Goal: Information Seeking & Learning: Learn about a topic

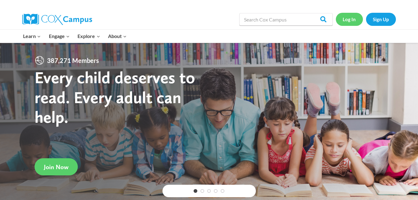
click at [352, 22] on link "Log In" at bounding box center [349, 19] width 27 height 13
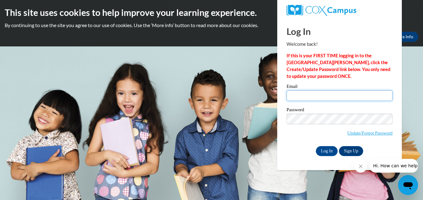
click at [303, 96] on input "Email" at bounding box center [340, 95] width 106 height 11
type input "jessica.arellano@sccpss.com"
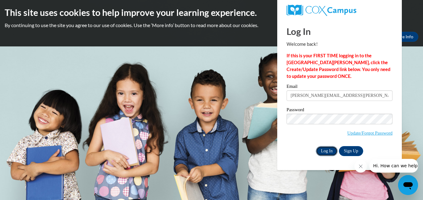
click at [325, 152] on input "Log In" at bounding box center [327, 151] width 22 height 10
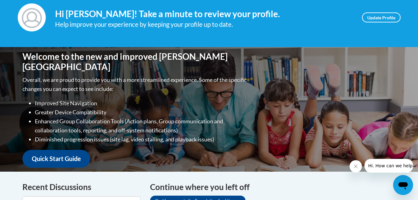
scroll to position [187, 0]
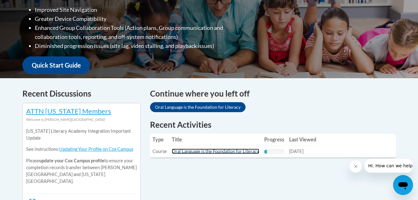
click at [212, 150] on link "Oral Language is the Foundation for Literacy" at bounding box center [216, 151] width 88 height 5
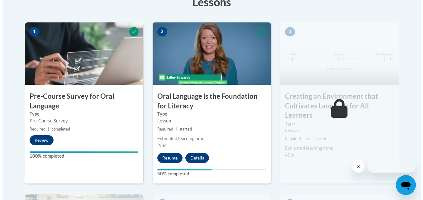
scroll to position [218, 0]
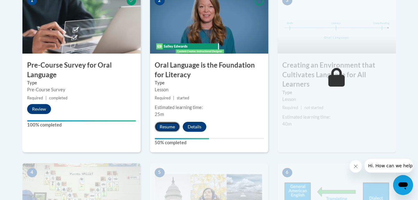
click at [165, 126] on button "Resume" at bounding box center [167, 127] width 25 height 10
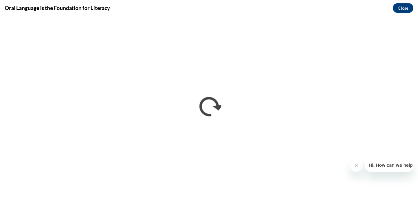
scroll to position [0, 0]
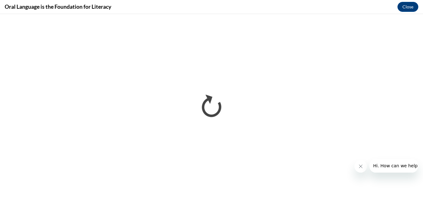
click at [358, 169] on icon "Close message from company" at bounding box center [360, 166] width 5 height 5
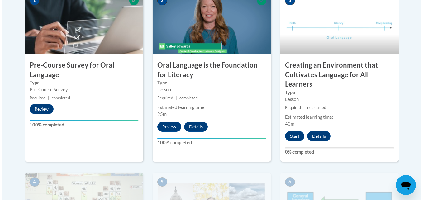
scroll to position [249, 0]
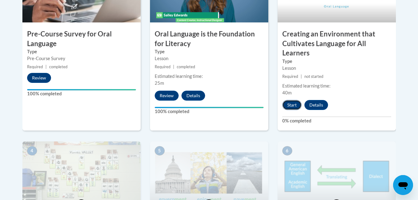
click at [296, 109] on button "Start" at bounding box center [292, 105] width 19 height 10
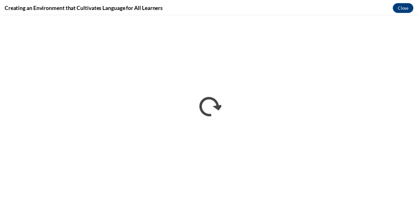
scroll to position [0, 0]
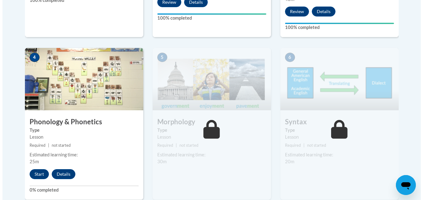
scroll to position [405, 0]
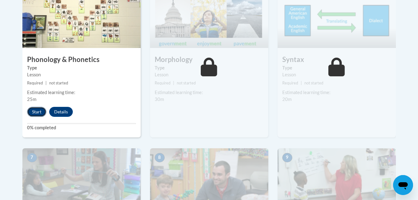
click at [33, 114] on button "Start" at bounding box center [36, 112] width 19 height 10
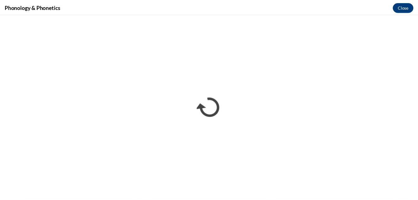
scroll to position [0, 0]
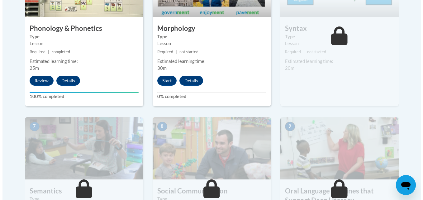
scroll to position [405, 0]
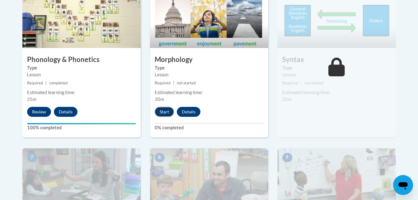
click at [169, 112] on button "Start" at bounding box center [164, 112] width 19 height 10
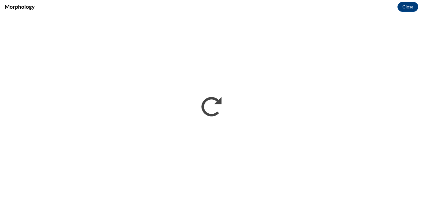
scroll to position [0, 0]
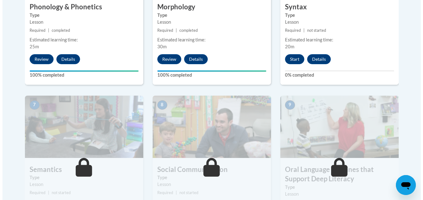
scroll to position [489, 0]
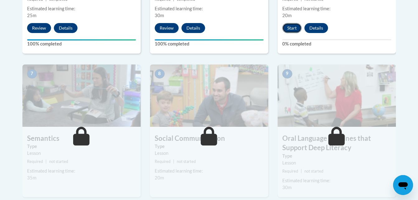
click at [295, 28] on button "Start" at bounding box center [292, 28] width 19 height 10
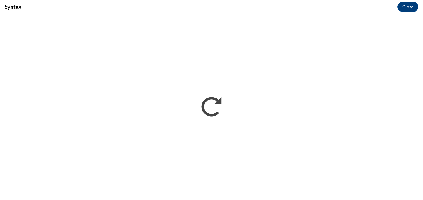
scroll to position [0, 0]
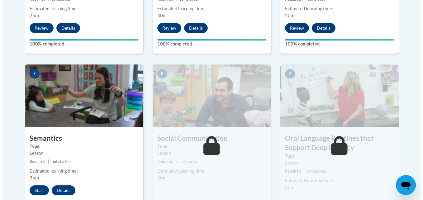
scroll to position [551, 0]
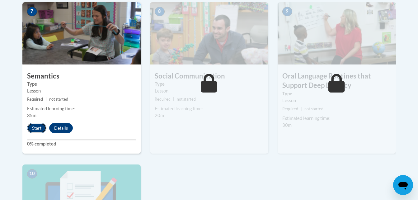
click at [37, 130] on button "Start" at bounding box center [36, 128] width 19 height 10
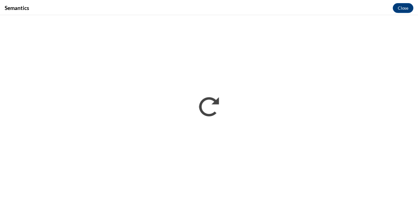
scroll to position [0, 0]
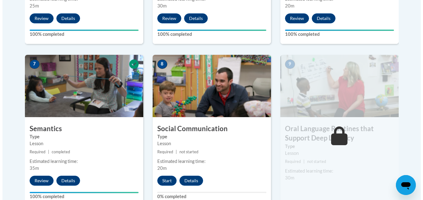
scroll to position [530, 0]
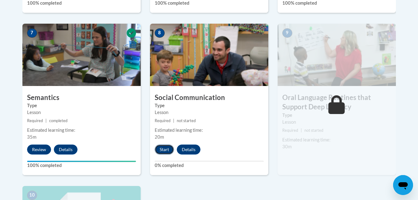
click at [159, 151] on button "Start" at bounding box center [164, 150] width 19 height 10
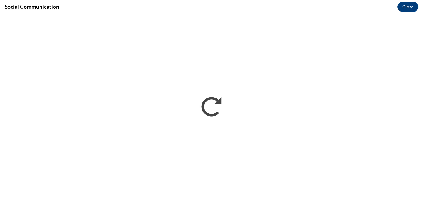
scroll to position [0, 0]
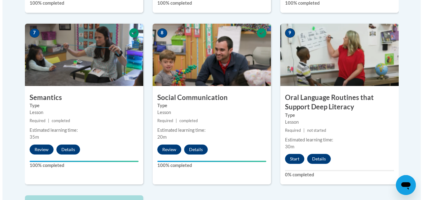
scroll to position [623, 0]
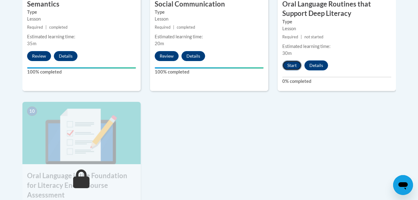
click at [294, 68] on button "Start" at bounding box center [292, 65] width 19 height 10
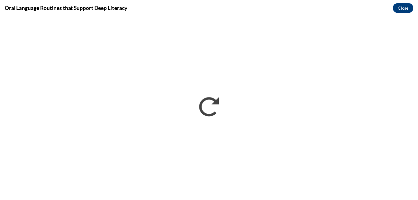
scroll to position [0, 0]
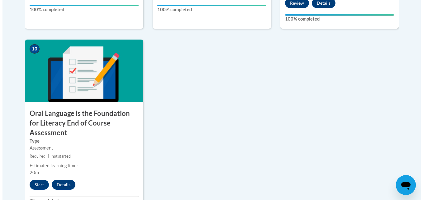
scroll to position [748, 0]
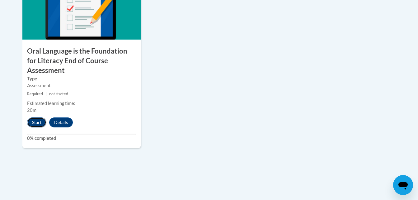
click at [37, 117] on button "Start" at bounding box center [36, 122] width 19 height 10
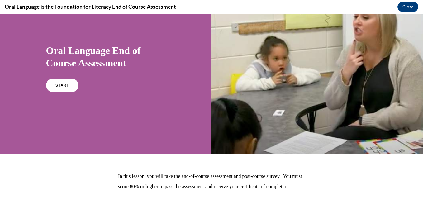
scroll to position [83, 0]
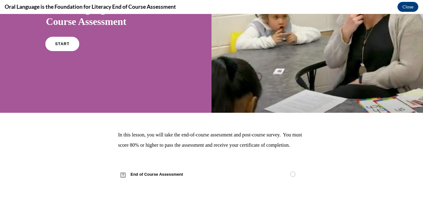
click at [60, 37] on link "START" at bounding box center [62, 44] width 34 height 14
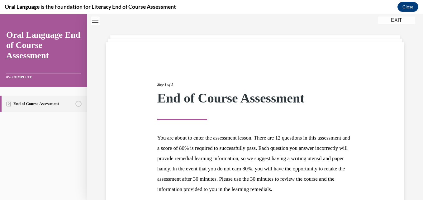
scroll to position [86, 0]
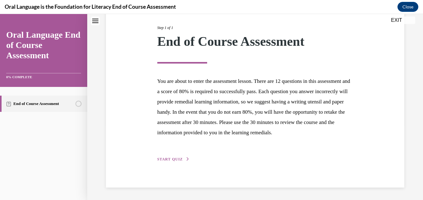
click at [169, 158] on button "START QUIZ" at bounding box center [173, 159] width 32 height 6
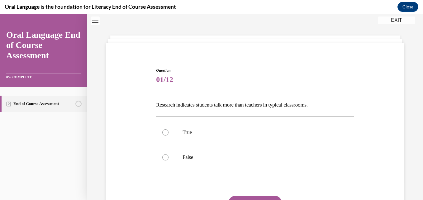
scroll to position [50, 0]
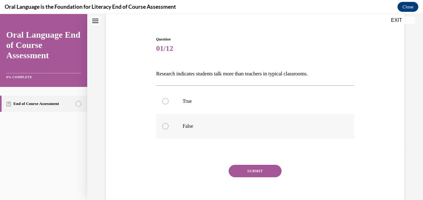
drag, startPoint x: 166, startPoint y: 126, endPoint x: 306, endPoint y: 134, distance: 140.1
click at [168, 126] on div at bounding box center [165, 126] width 6 height 6
click at [168, 126] on input "False" at bounding box center [165, 126] width 6 height 6
radio input "true"
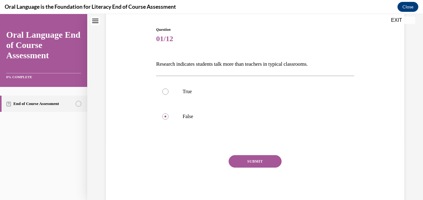
click at [253, 162] on button "SUBMIT" at bounding box center [255, 161] width 53 height 12
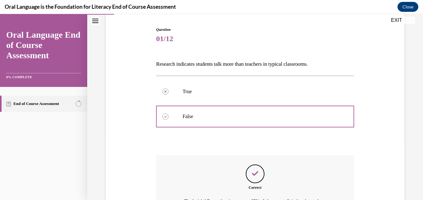
scroll to position [136, 0]
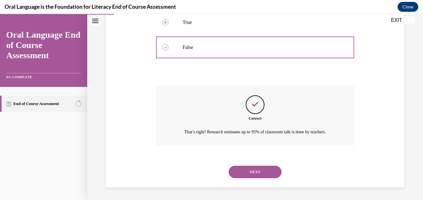
click at [261, 171] on button "NEXT" at bounding box center [255, 172] width 53 height 12
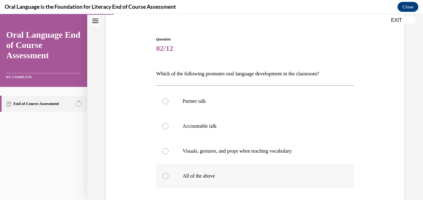
scroll to position [110, 0]
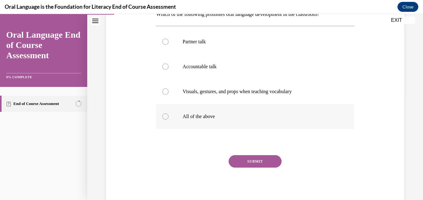
click at [166, 115] on div at bounding box center [165, 116] width 6 height 6
click at [166, 115] on input "All of the above" at bounding box center [165, 116] width 6 height 6
radio input "true"
click at [256, 164] on button "SUBMIT" at bounding box center [255, 161] width 53 height 12
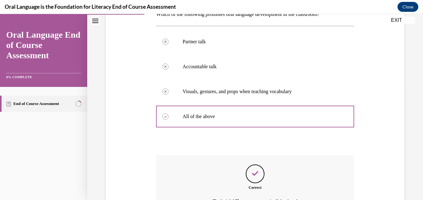
scroll to position [172, 0]
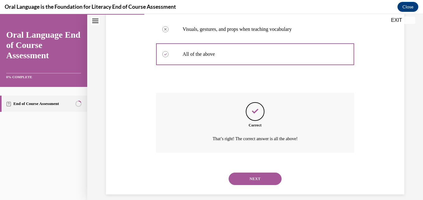
click at [250, 181] on button "NEXT" at bounding box center [255, 179] width 53 height 12
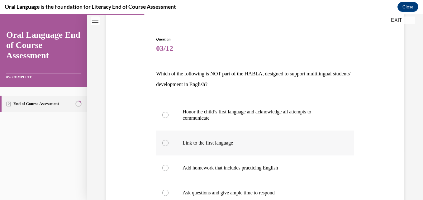
scroll to position [81, 0]
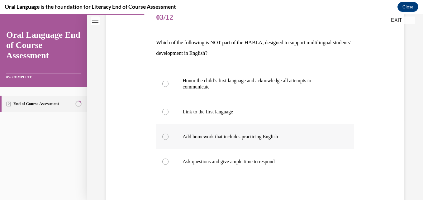
click at [166, 138] on div at bounding box center [165, 137] width 6 height 6
click at [166, 138] on input "Add homework that includes practicing English" at bounding box center [165, 137] width 6 height 6
radio input "true"
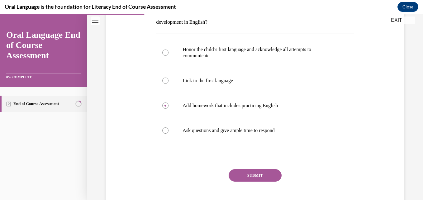
scroll to position [126, 0]
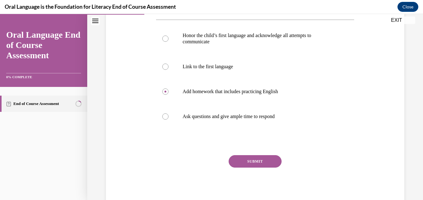
drag, startPoint x: 259, startPoint y: 160, endPoint x: 344, endPoint y: 148, distance: 85.9
click at [259, 160] on button "SUBMIT" at bounding box center [255, 161] width 53 height 12
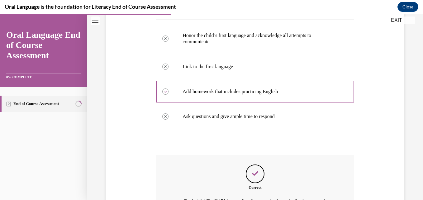
scroll to position [210, 0]
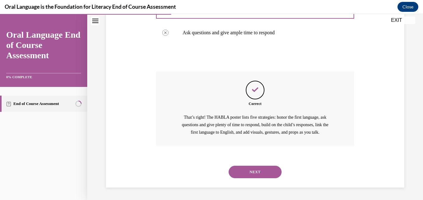
drag, startPoint x: 253, startPoint y: 177, endPoint x: 256, endPoint y: 177, distance: 3.1
click at [254, 177] on button "NEXT" at bounding box center [255, 172] width 53 height 12
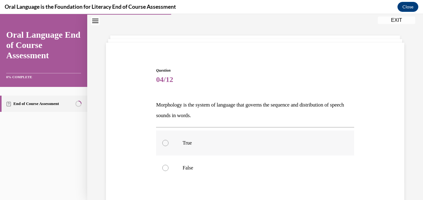
scroll to position [50, 0]
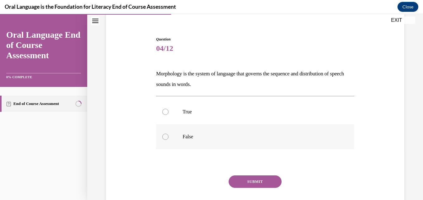
drag, startPoint x: 163, startPoint y: 136, endPoint x: 169, endPoint y: 141, distance: 6.9
click at [166, 139] on div at bounding box center [165, 137] width 6 height 6
click at [166, 139] on input "False" at bounding box center [165, 137] width 6 height 6
radio input "true"
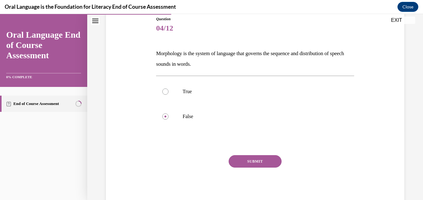
click at [259, 160] on button "SUBMIT" at bounding box center [255, 161] width 53 height 12
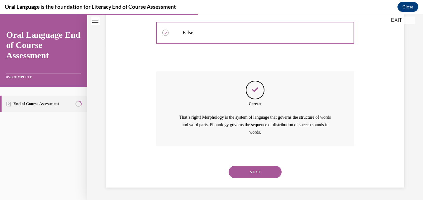
click at [254, 169] on button "NEXT" at bounding box center [255, 172] width 53 height 12
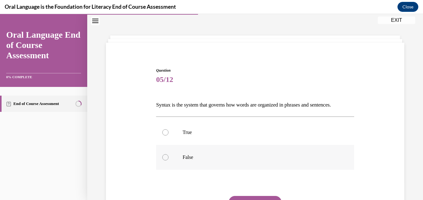
scroll to position [60, 0]
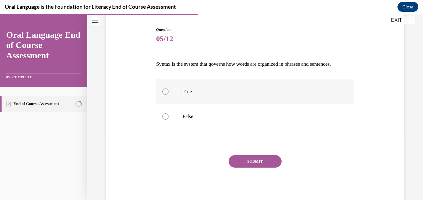
click at [164, 92] on div at bounding box center [165, 91] width 6 height 6
click at [164, 92] on input "True" at bounding box center [165, 91] width 6 height 6
radio input "true"
drag, startPoint x: 254, startPoint y: 159, endPoint x: 310, endPoint y: 159, distance: 56.1
click at [255, 160] on button "SUBMIT" at bounding box center [255, 161] width 53 height 12
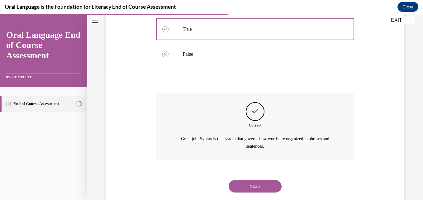
click at [250, 185] on button "NEXT" at bounding box center [255, 186] width 53 height 12
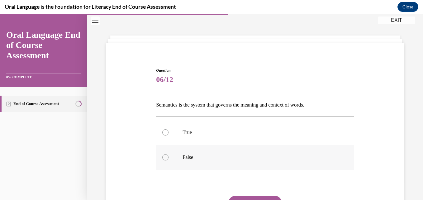
scroll to position [50, 0]
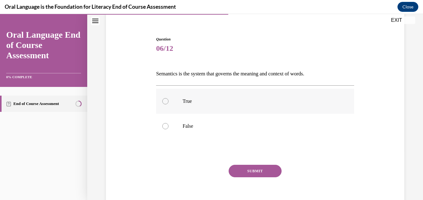
click at [166, 105] on label "True" at bounding box center [255, 101] width 198 height 25
click at [166, 104] on input "True" at bounding box center [165, 101] width 6 height 6
radio input "true"
drag, startPoint x: 252, startPoint y: 172, endPoint x: 266, endPoint y: 170, distance: 14.2
click at [255, 174] on button "SUBMIT" at bounding box center [255, 171] width 53 height 12
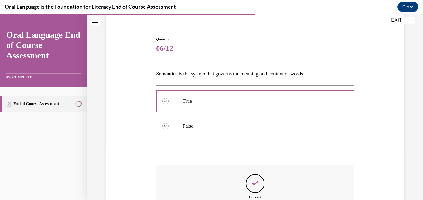
scroll to position [136, 0]
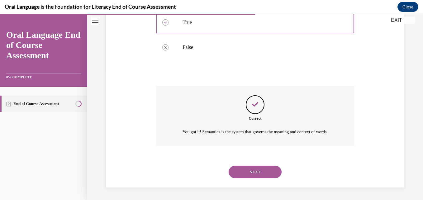
click at [251, 170] on button "NEXT" at bounding box center [255, 172] width 53 height 12
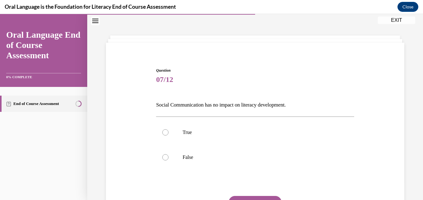
scroll to position [50, 0]
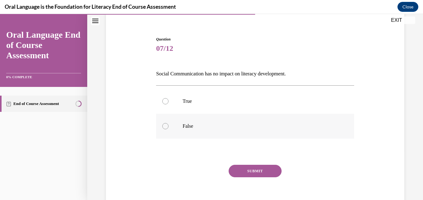
click at [168, 126] on label "False" at bounding box center [255, 126] width 198 height 25
click at [168, 126] on input "False" at bounding box center [165, 126] width 6 height 6
radio input "true"
click at [251, 173] on button "SUBMIT" at bounding box center [255, 171] width 53 height 12
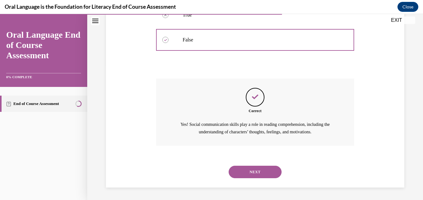
click at [245, 168] on button "NEXT" at bounding box center [255, 172] width 53 height 12
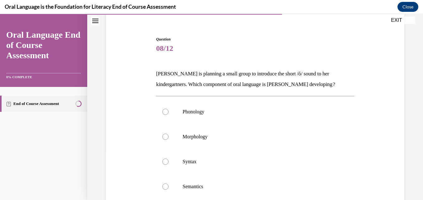
scroll to position [81, 0]
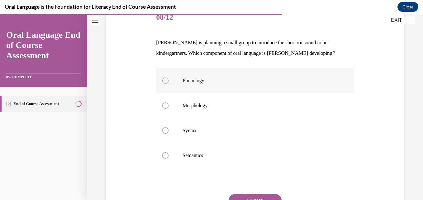
click at [168, 82] on label "Phonology" at bounding box center [255, 80] width 198 height 25
click at [168, 82] on input "Phonology" at bounding box center [165, 81] width 6 height 6
radio input "true"
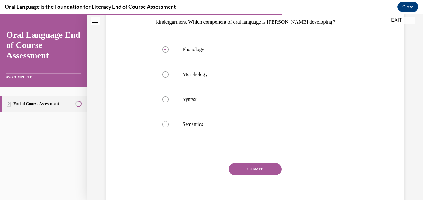
click at [246, 167] on button "SUBMIT" at bounding box center [255, 169] width 53 height 12
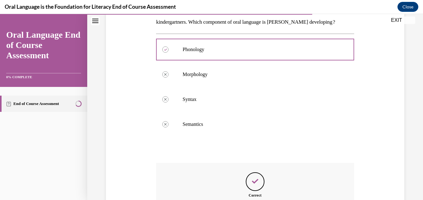
scroll to position [197, 0]
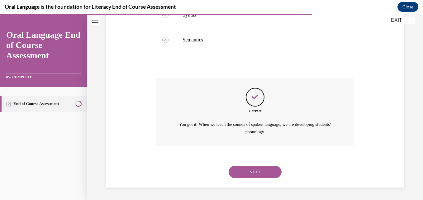
click at [241, 173] on button "NEXT" at bounding box center [255, 172] width 53 height 12
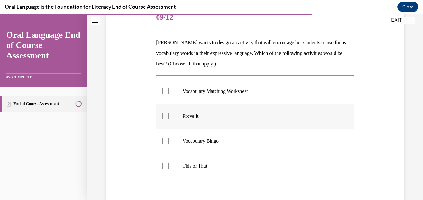
scroll to position [112, 0]
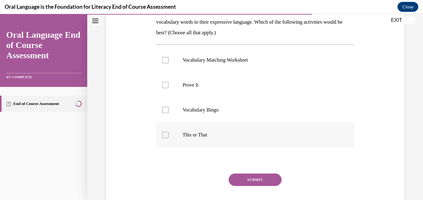
click at [164, 136] on div at bounding box center [165, 135] width 6 height 6
click at [164, 136] on input "This or That" at bounding box center [165, 135] width 6 height 6
checkbox input "true"
click at [164, 112] on div at bounding box center [165, 110] width 6 height 6
click at [164, 112] on input "Vocabulary Bingo" at bounding box center [165, 110] width 6 height 6
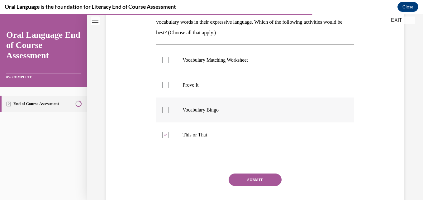
checkbox input "true"
click at [163, 83] on div at bounding box center [165, 85] width 6 height 6
click at [163, 83] on input "Prove It" at bounding box center [165, 85] width 6 height 6
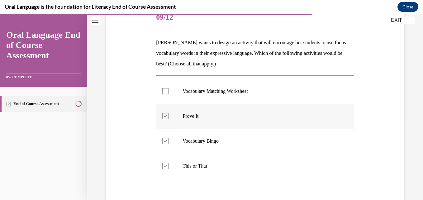
click at [167, 115] on div at bounding box center [165, 116] width 6 height 6
click at [167, 115] on input "Prove It" at bounding box center [165, 116] width 6 height 6
checkbox input "false"
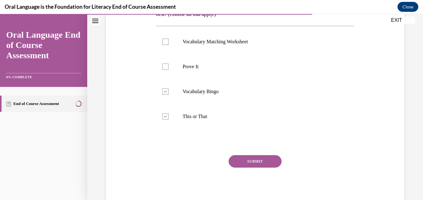
scroll to position [100, 0]
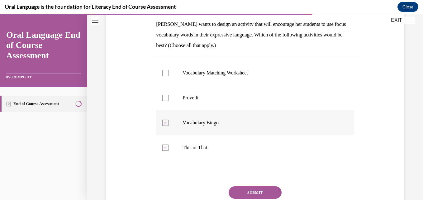
click at [165, 123] on icon at bounding box center [165, 123] width 3 height 2
click at [165, 123] on input "Vocabulary Bingo" at bounding box center [165, 123] width 6 height 6
checkbox input "false"
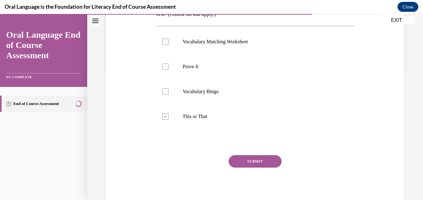
click at [248, 163] on button "SUBMIT" at bounding box center [255, 161] width 53 height 12
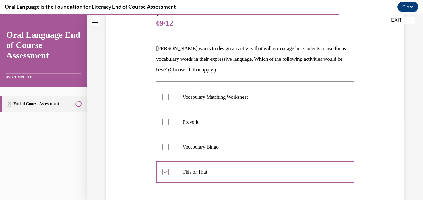
scroll to position [200, 0]
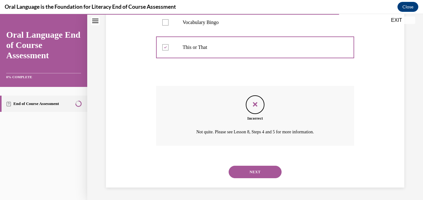
click at [249, 178] on button "NEXT" at bounding box center [255, 172] width 53 height 12
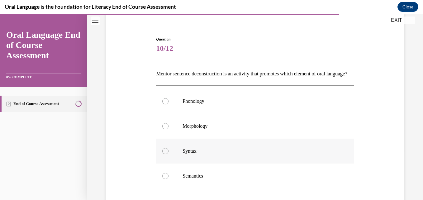
scroll to position [81, 0]
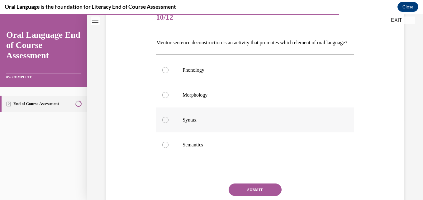
click at [165, 123] on div at bounding box center [165, 120] width 6 height 6
click at [165, 123] on input "Syntax" at bounding box center [165, 120] width 6 height 6
radio input "true"
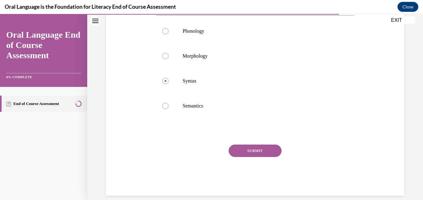
click at [247, 157] on button "SUBMIT" at bounding box center [255, 151] width 53 height 12
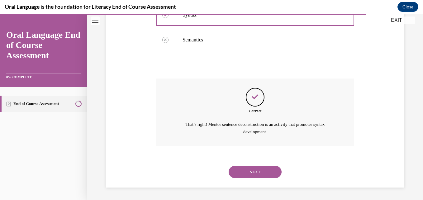
click at [263, 169] on button "NEXT" at bounding box center [255, 172] width 53 height 12
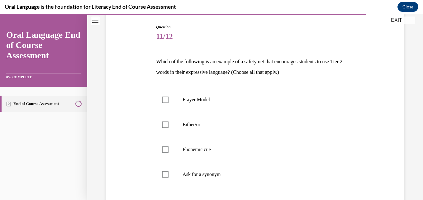
scroll to position [93, 0]
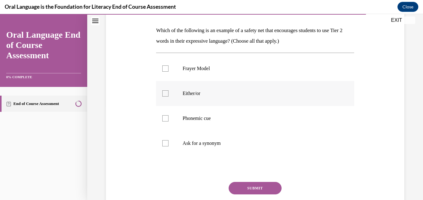
click at [165, 95] on div at bounding box center [165, 93] width 6 height 6
click at [165, 95] on input "Either/or" at bounding box center [165, 93] width 6 height 6
checkbox input "true"
click at [168, 143] on label "Ask for a synonym" at bounding box center [255, 143] width 198 height 25
click at [168, 143] on input "Ask for a synonym" at bounding box center [165, 143] width 6 height 6
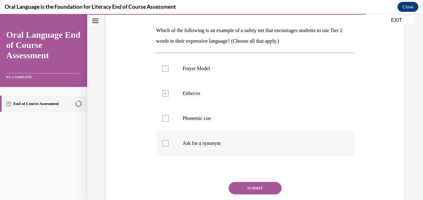
checkbox input "true"
click at [165, 118] on div at bounding box center [165, 118] width 6 height 6
click at [165, 118] on input "Phonemic cue" at bounding box center [165, 118] width 6 height 6
checkbox input "true"
click at [165, 69] on div at bounding box center [165, 68] width 6 height 6
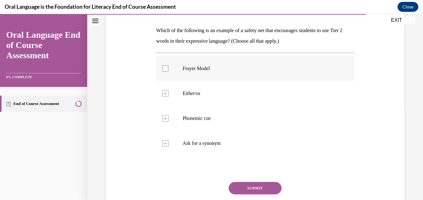
click at [165, 69] on input "Frayer Model" at bounding box center [165, 68] width 6 height 6
checkbox input "true"
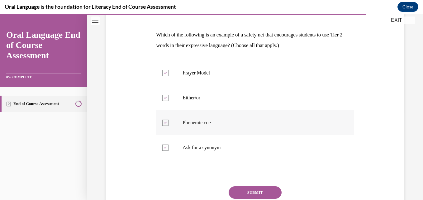
scroll to position [120, 0]
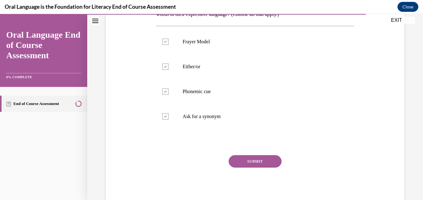
click at [254, 158] on button "SUBMIT" at bounding box center [255, 161] width 53 height 12
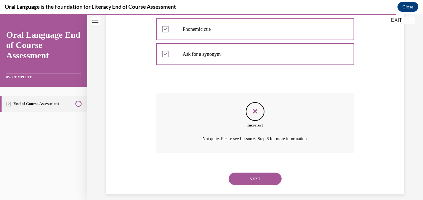
scroll to position [189, 0]
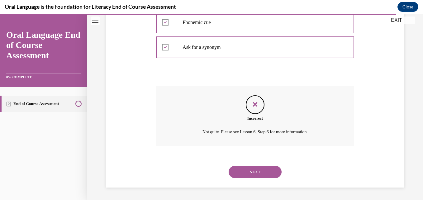
click at [254, 171] on button "NEXT" at bounding box center [255, 172] width 53 height 12
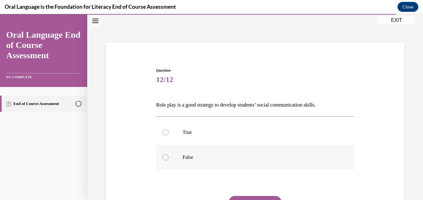
scroll to position [50, 0]
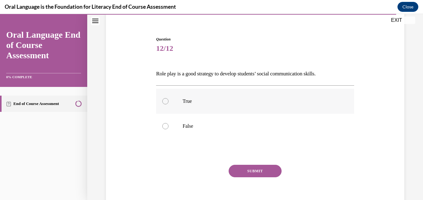
click at [165, 100] on div at bounding box center [165, 101] width 6 height 6
click at [165, 100] on input "True" at bounding box center [165, 101] width 6 height 6
radio input "true"
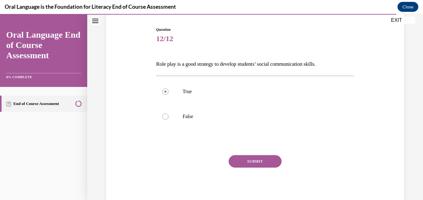
click at [263, 163] on button "SUBMIT" at bounding box center [255, 161] width 53 height 12
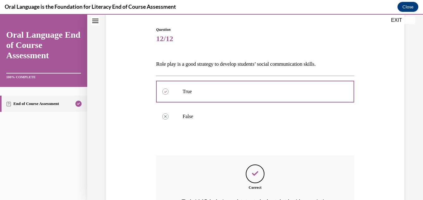
scroll to position [136, 0]
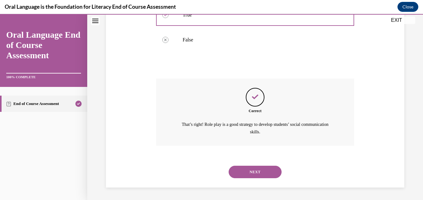
click at [263, 173] on button "NEXT" at bounding box center [255, 172] width 53 height 12
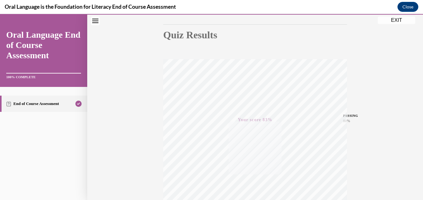
scroll to position [133, 0]
click at [400, 20] on button "EXIT" at bounding box center [396, 20] width 37 height 7
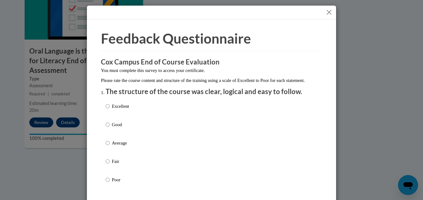
scroll to position [31, 0]
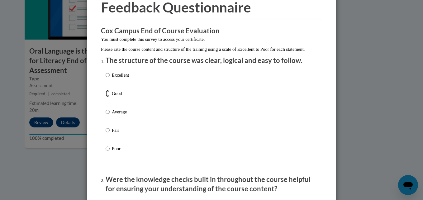
click at [106, 97] on input "Good" at bounding box center [108, 93] width 4 height 7
radio input "true"
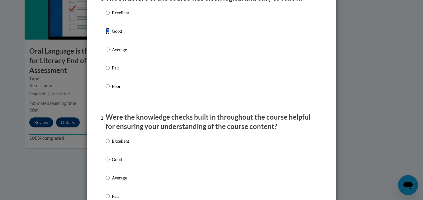
scroll to position [156, 0]
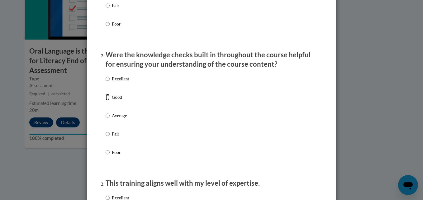
click at [106, 101] on input "Good" at bounding box center [108, 97] width 4 height 7
radio input "true"
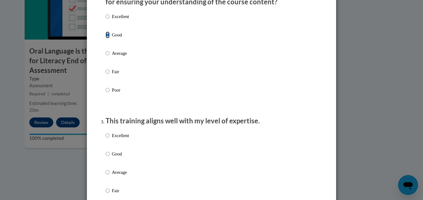
scroll to position [249, 0]
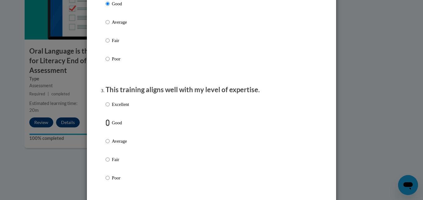
click at [106, 126] on input "Good" at bounding box center [108, 122] width 4 height 7
radio input "true"
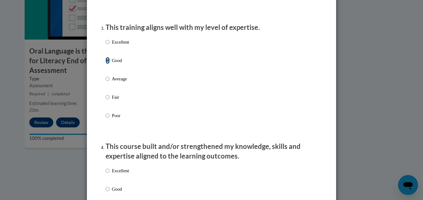
scroll to position [374, 0]
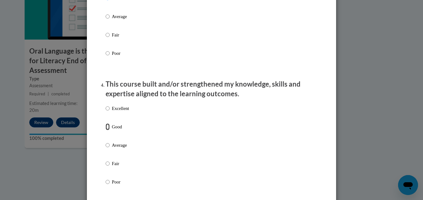
click at [107, 130] on input "Good" at bounding box center [108, 126] width 4 height 7
radio input "true"
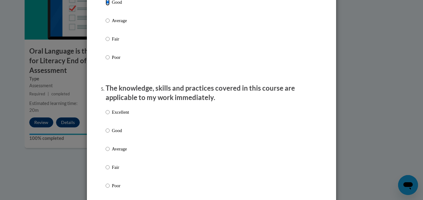
scroll to position [530, 0]
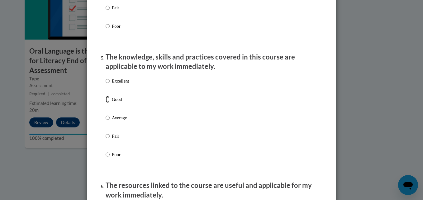
click at [107, 103] on input "Good" at bounding box center [108, 99] width 4 height 7
radio input "true"
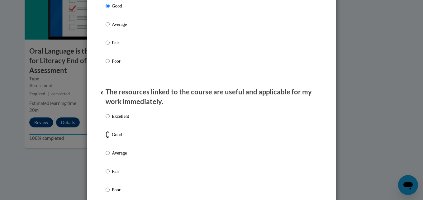
click at [106, 138] on input "Good" at bounding box center [108, 134] width 4 height 7
radio input "true"
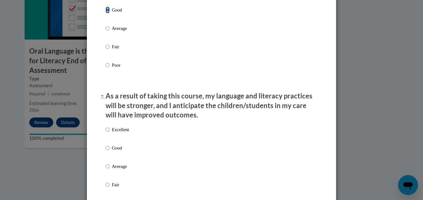
scroll to position [779, 0]
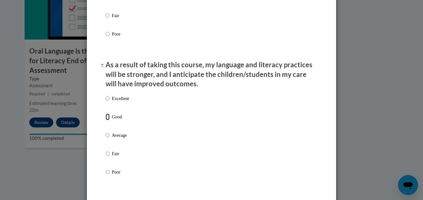
click at [107, 120] on input "Good" at bounding box center [108, 116] width 4 height 7
radio input "true"
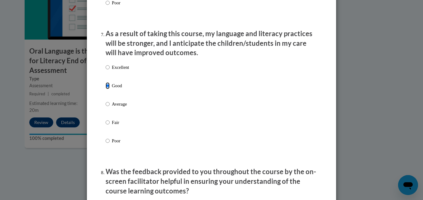
scroll to position [904, 0]
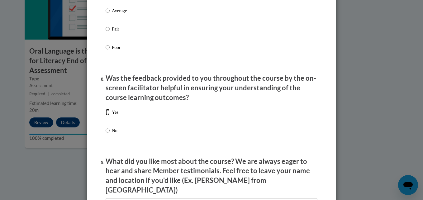
click at [106, 116] on input "Yes" at bounding box center [108, 112] width 4 height 7
radio input "true"
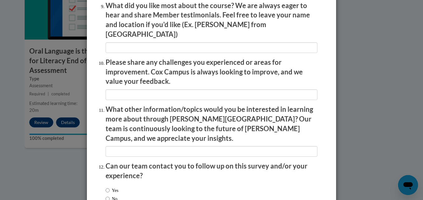
scroll to position [1095, 0]
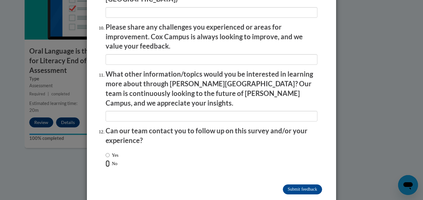
click at [106, 160] on input "No" at bounding box center [108, 163] width 4 height 7
radio input "true"
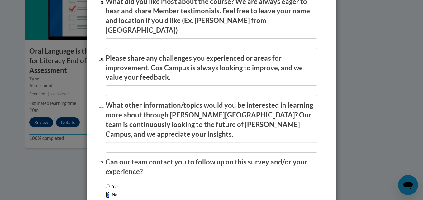
scroll to position [1032, 0]
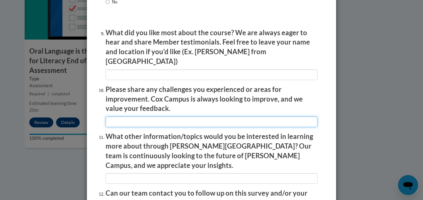
click at [124, 117] on input "textbox" at bounding box center [212, 122] width 212 height 11
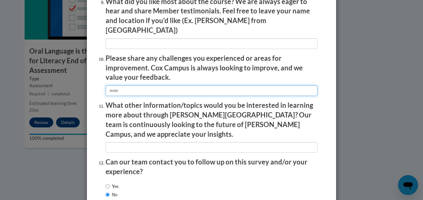
scroll to position [1095, 0]
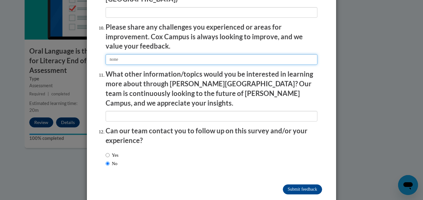
type input "none"
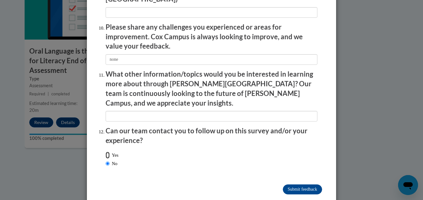
click at [106, 152] on input "Yes" at bounding box center [108, 155] width 4 height 7
radio input "true"
click at [302, 184] on input "Submit feedback" at bounding box center [302, 189] width 39 height 10
